Goal: Check status: Check status

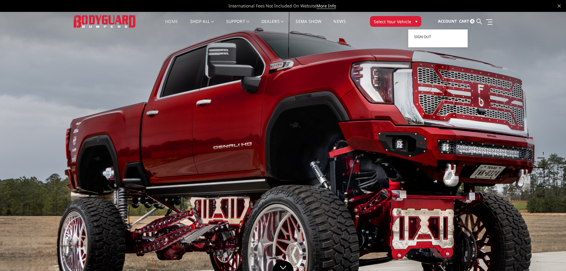
click at [446, 19] on span "Account" at bounding box center [447, 20] width 19 height 5
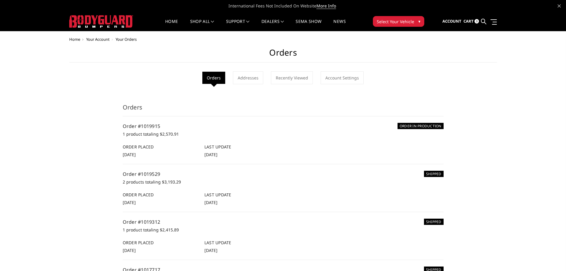
click at [104, 27] on img at bounding box center [101, 21] width 64 height 12
